Goal: Task Accomplishment & Management: Complete application form

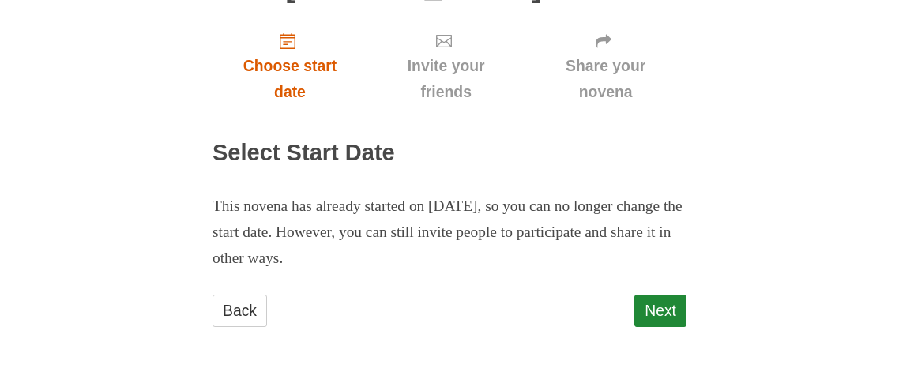
scroll to position [153, 0]
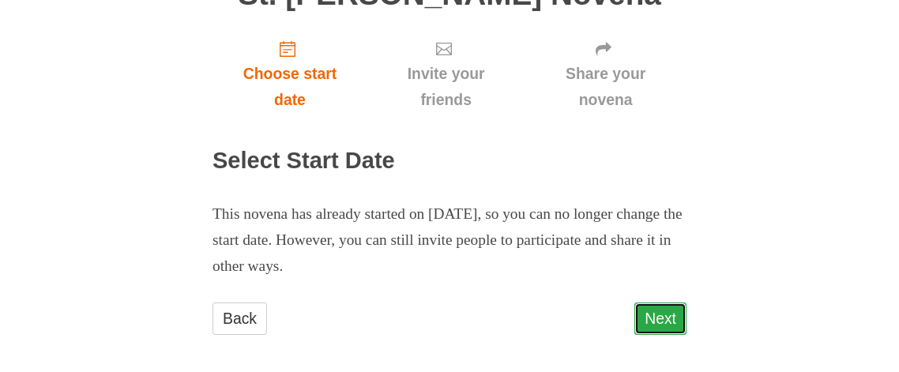
click at [639, 317] on link "Next" at bounding box center [660, 319] width 52 height 32
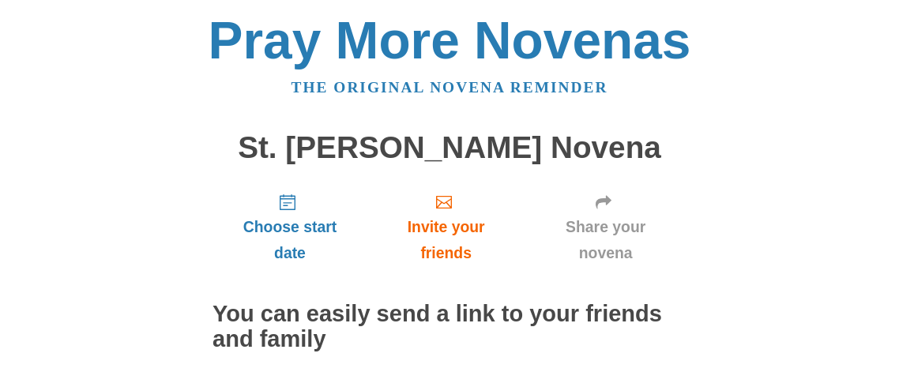
scroll to position [134, 0]
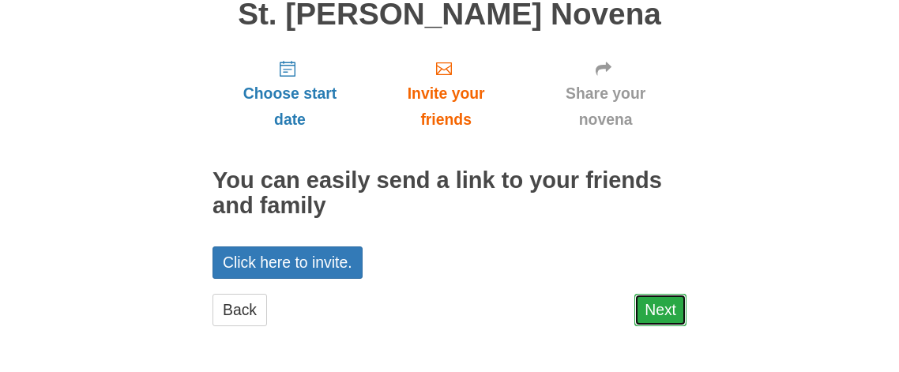
click at [647, 310] on link "Next" at bounding box center [660, 310] width 52 height 32
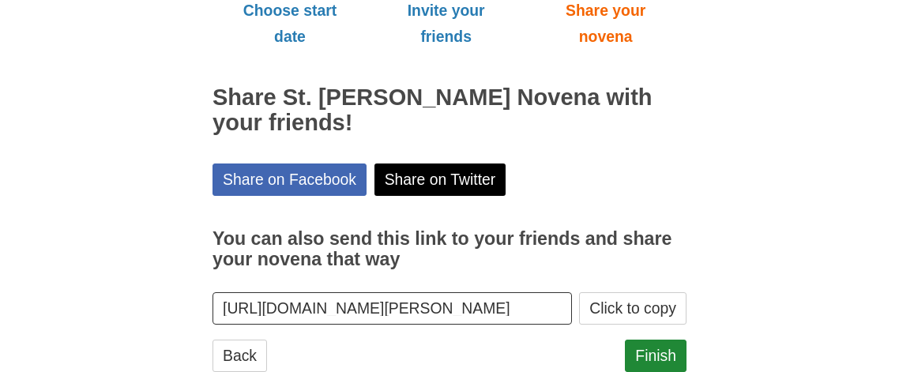
scroll to position [261, 0]
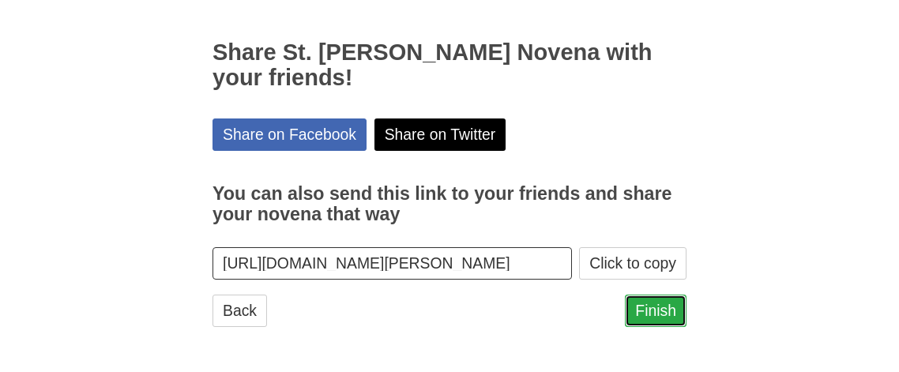
click at [630, 305] on link "Finish" at bounding box center [656, 311] width 62 height 32
